Goal: Task Accomplishment & Management: Manage account settings

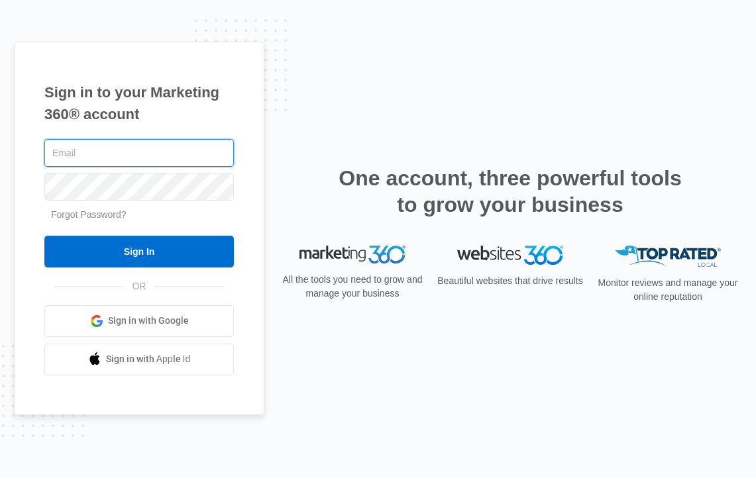
click at [0, 478] on com-1password-button at bounding box center [0, 478] width 0 height 0
type input "[PERSON_NAME][EMAIL_ADDRESS][DOMAIN_NAME]"
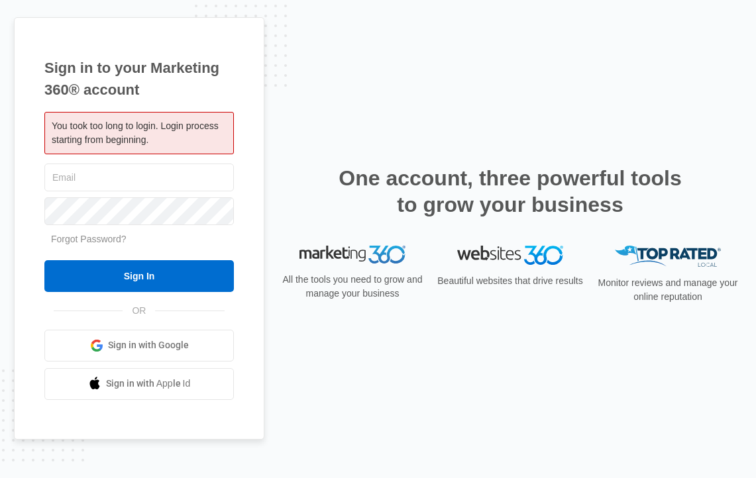
type input "[PERSON_NAME][EMAIL_ADDRESS][DOMAIN_NAME]"
